Goal: Information Seeking & Learning: Learn about a topic

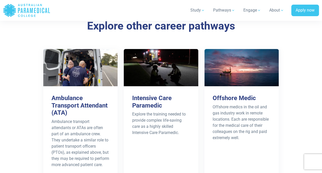
scroll to position [871, 0]
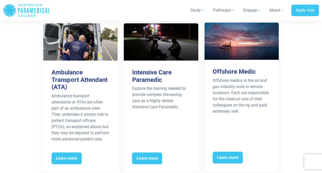
click at [234, 151] on span "Learn more" at bounding box center [228, 157] width 30 height 12
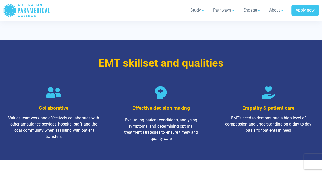
scroll to position [666, 0]
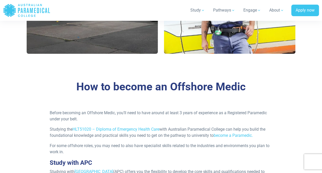
scroll to position [461, 0]
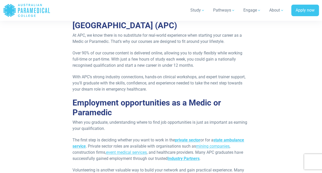
scroll to position [1153, 0]
